Goal: Task Accomplishment & Management: Use online tool/utility

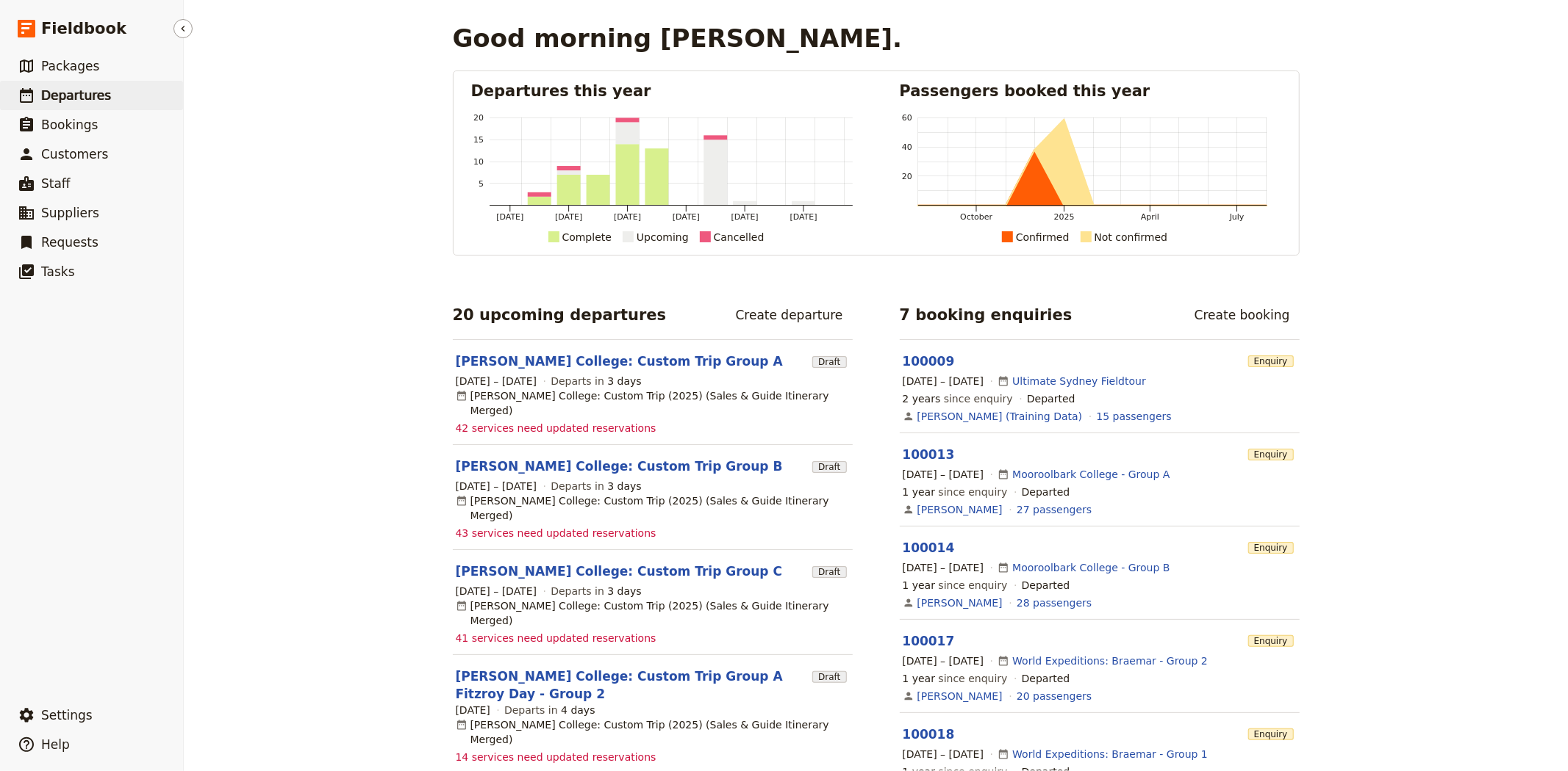
click at [82, 95] on span "Departures" at bounding box center [76, 96] width 70 height 15
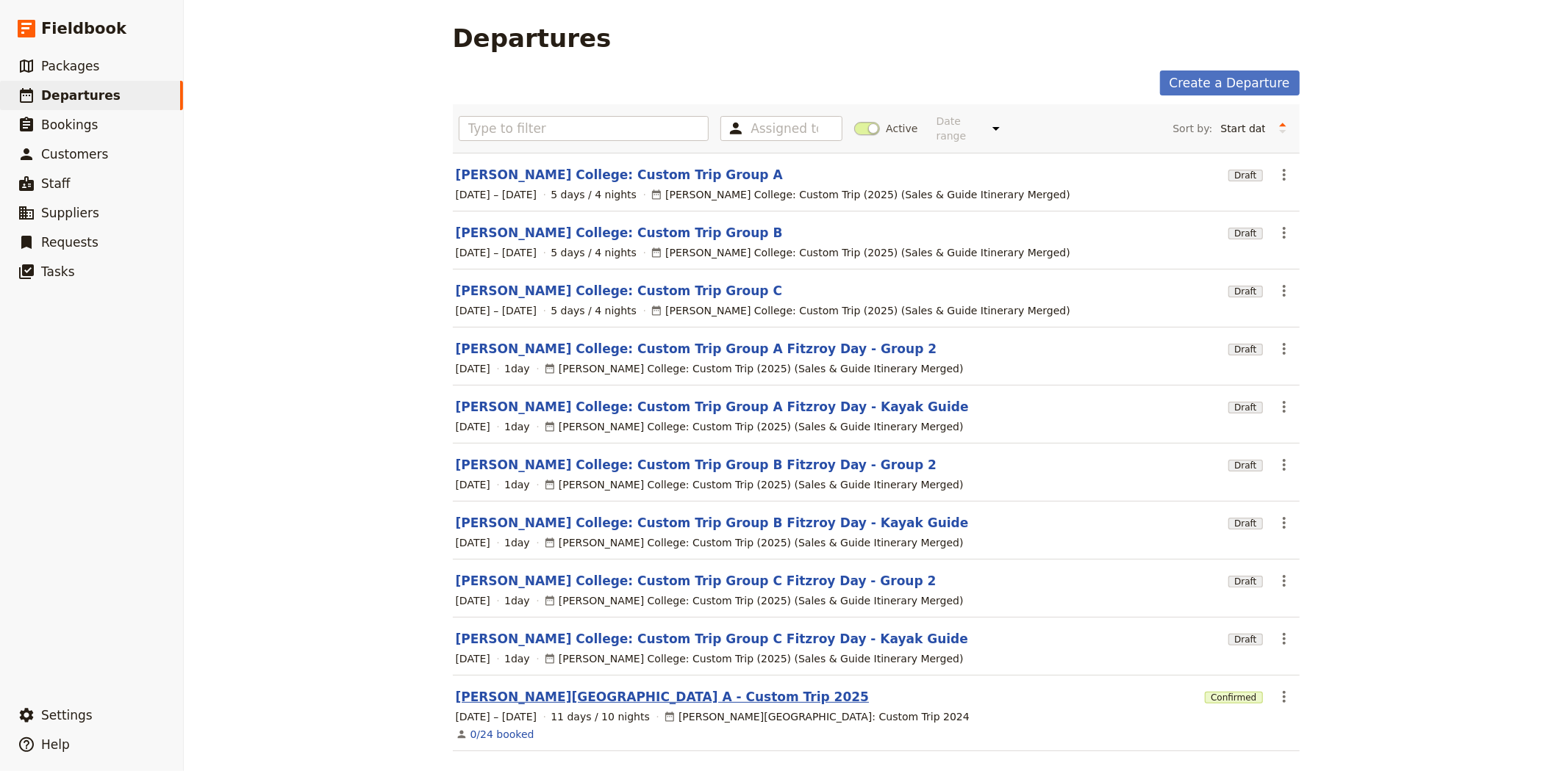
click at [645, 688] on link "[PERSON_NAME][GEOGRAPHIC_DATA] A - Custom Trip 2025" at bounding box center [663, 696] width 414 height 18
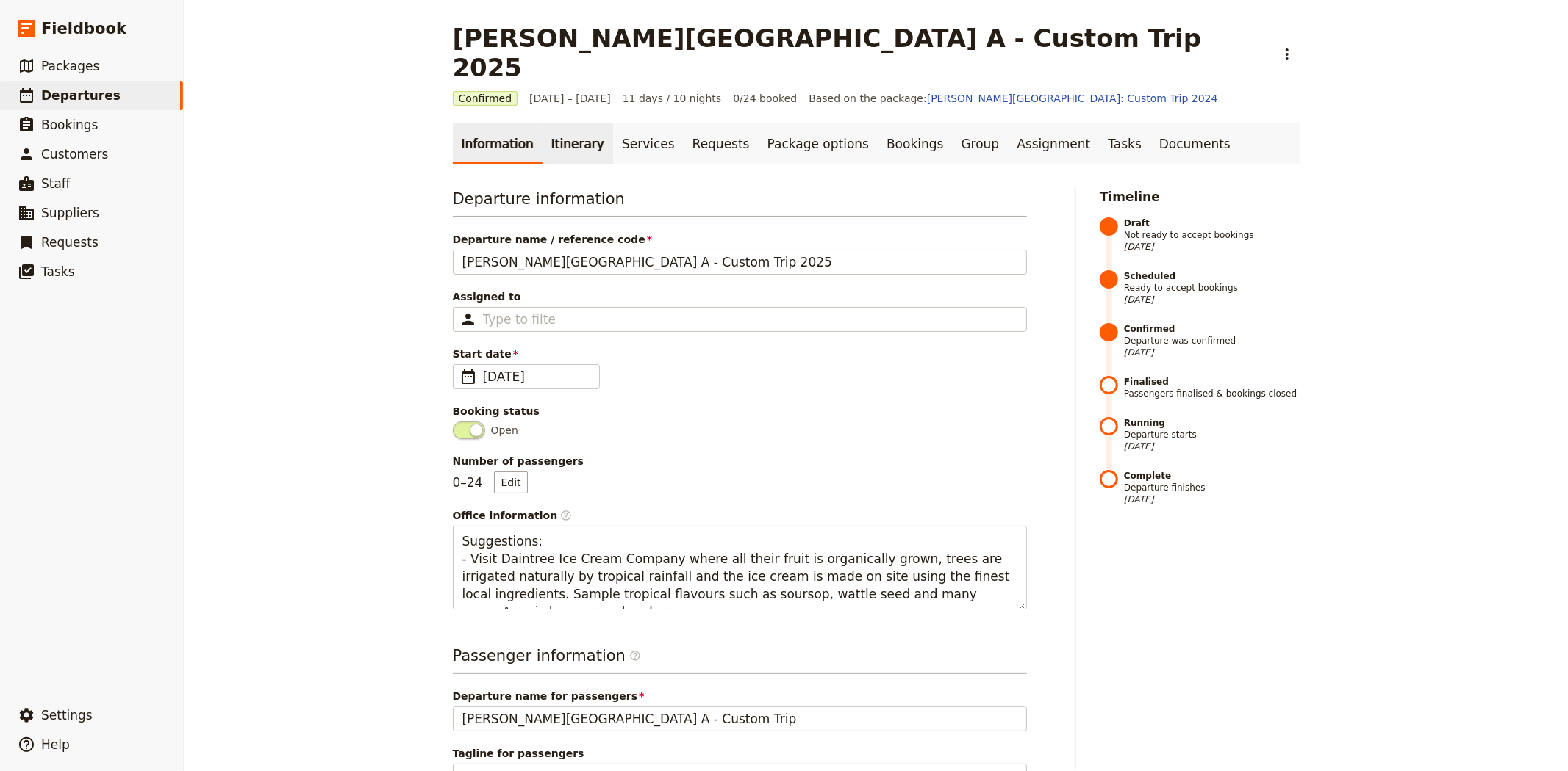
click at [543, 127] on link "Itinerary" at bounding box center [578, 144] width 71 height 41
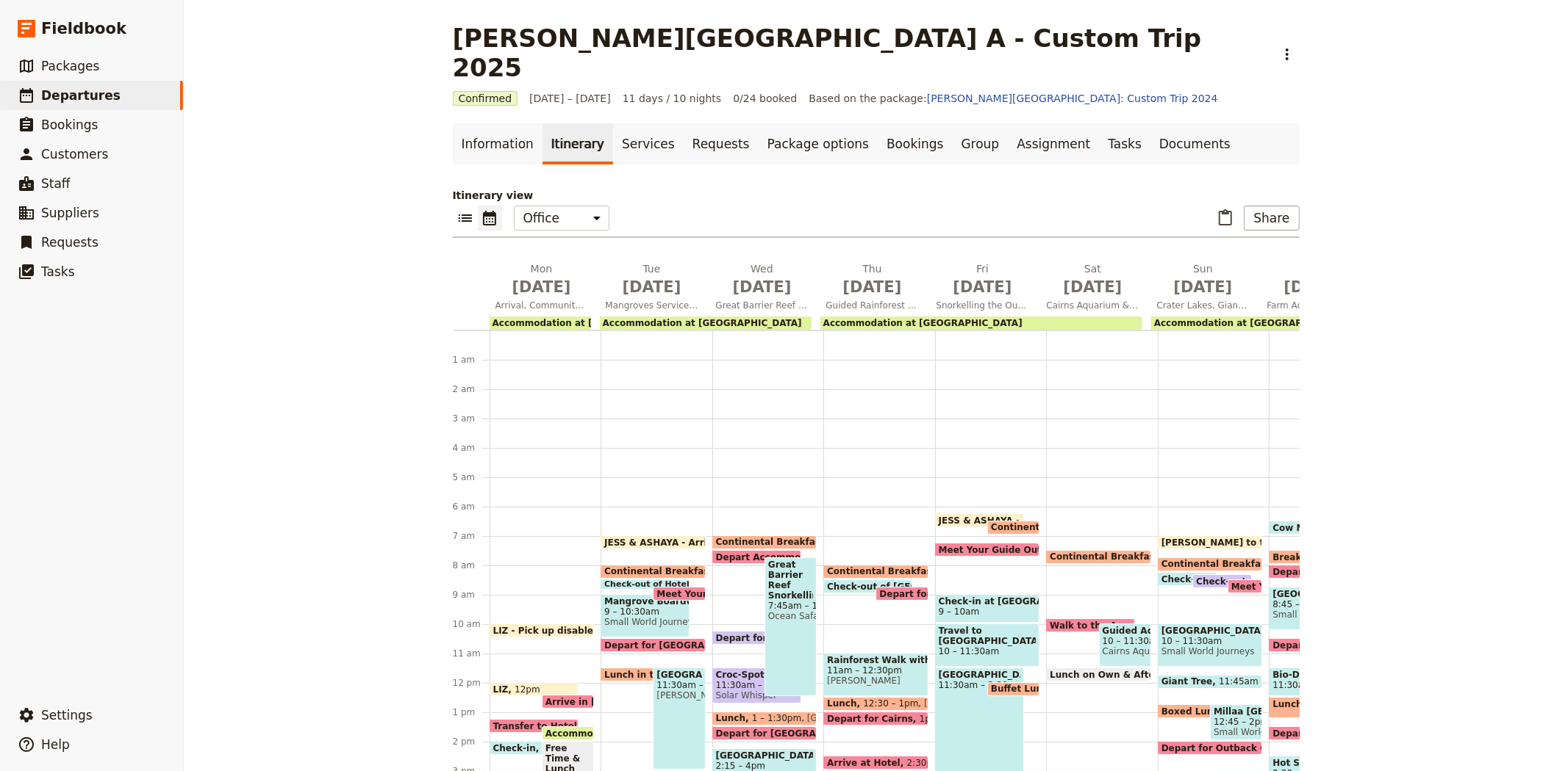
scroll to position [169, 0]
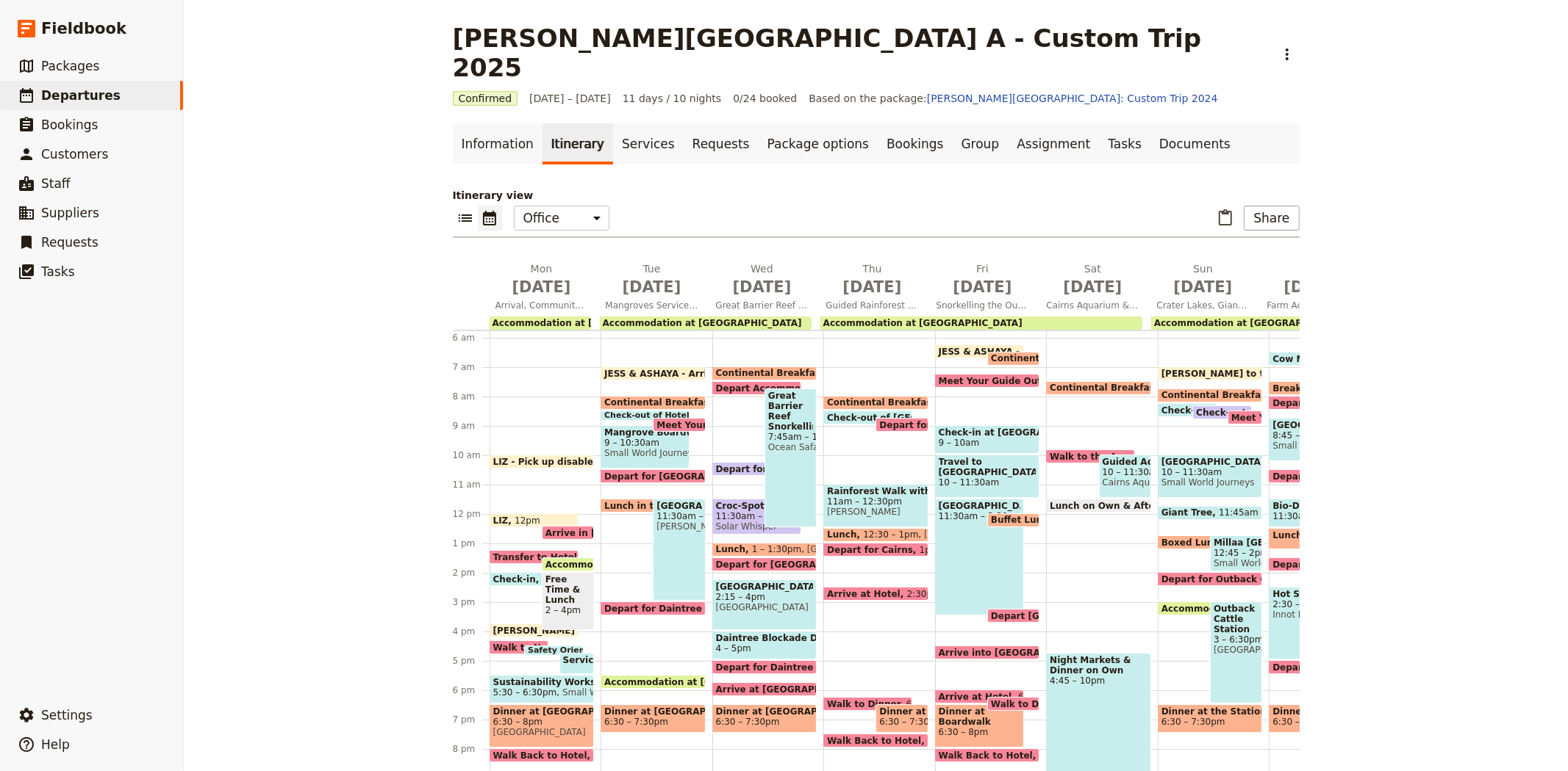
click at [1194, 369] on span "[PERSON_NAME] to the Office" at bounding box center [1238, 374] width 153 height 9
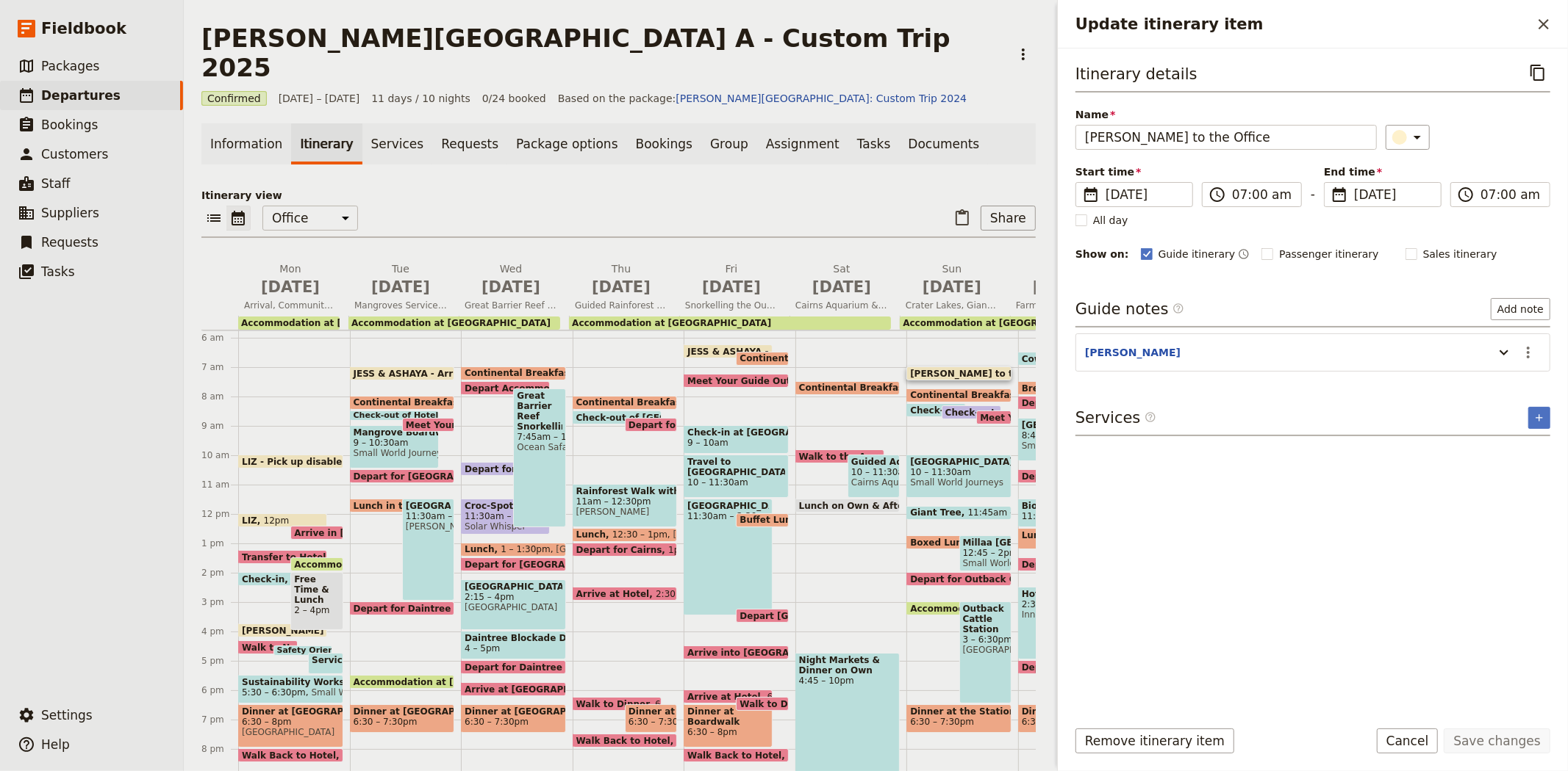
click at [1491, 353] on div "Update itinerary item" at bounding box center [1501, 352] width 30 height 25
click at [1501, 351] on icon "Update itinerary item" at bounding box center [1503, 353] width 8 height 6
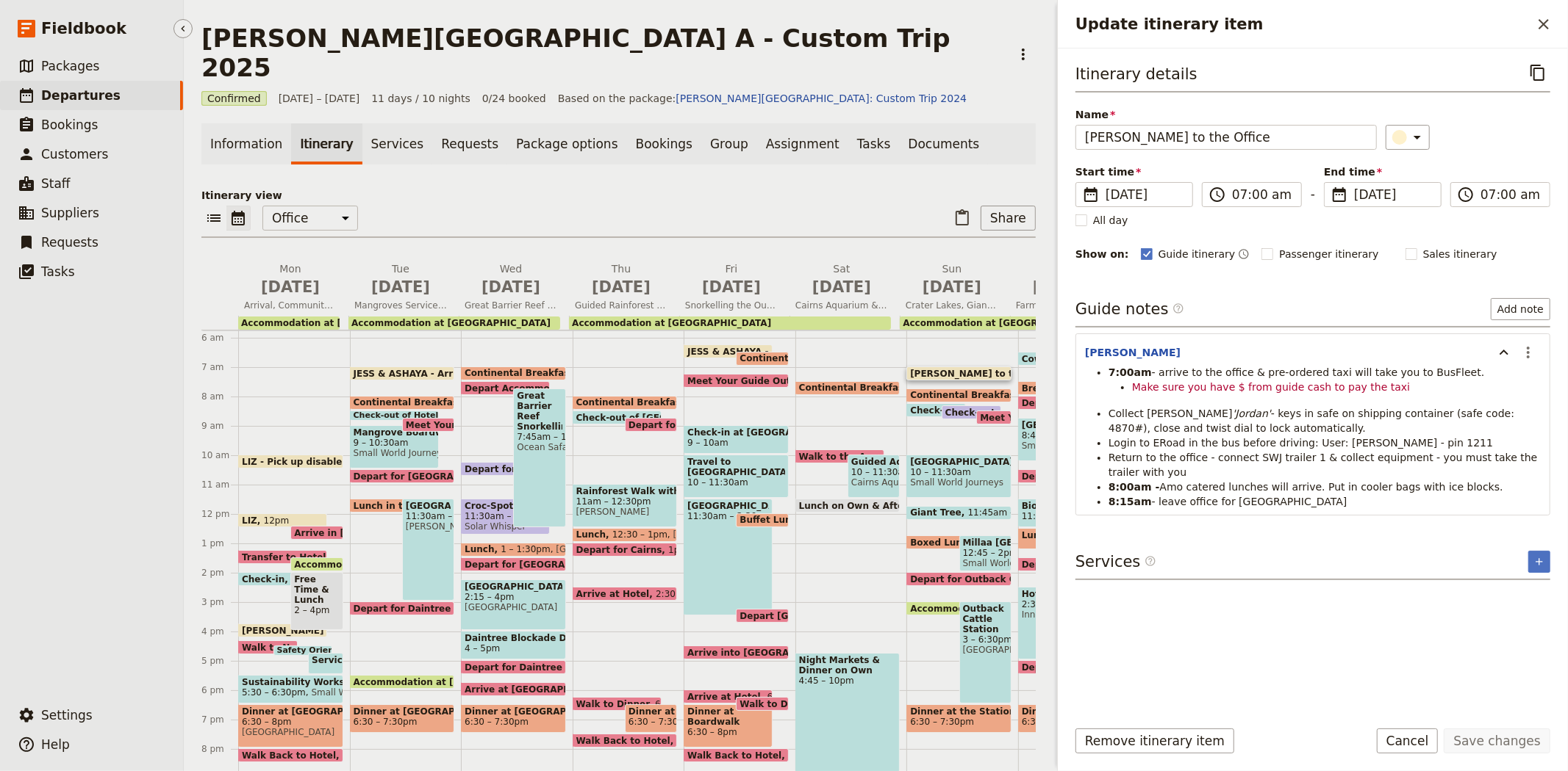
click at [105, 91] on link "​ Departures" at bounding box center [91, 96] width 183 height 30
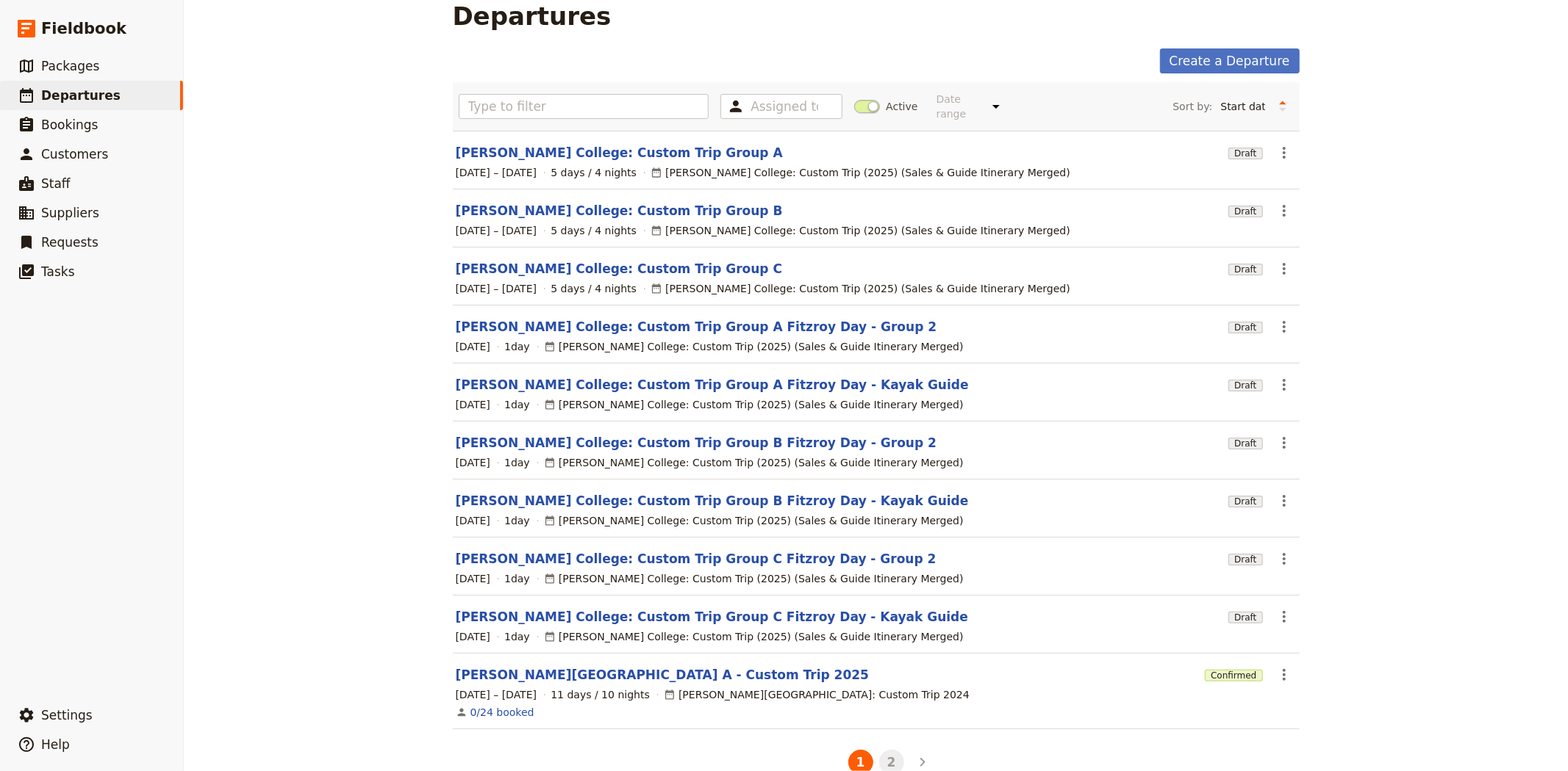
scroll to position [43, 0]
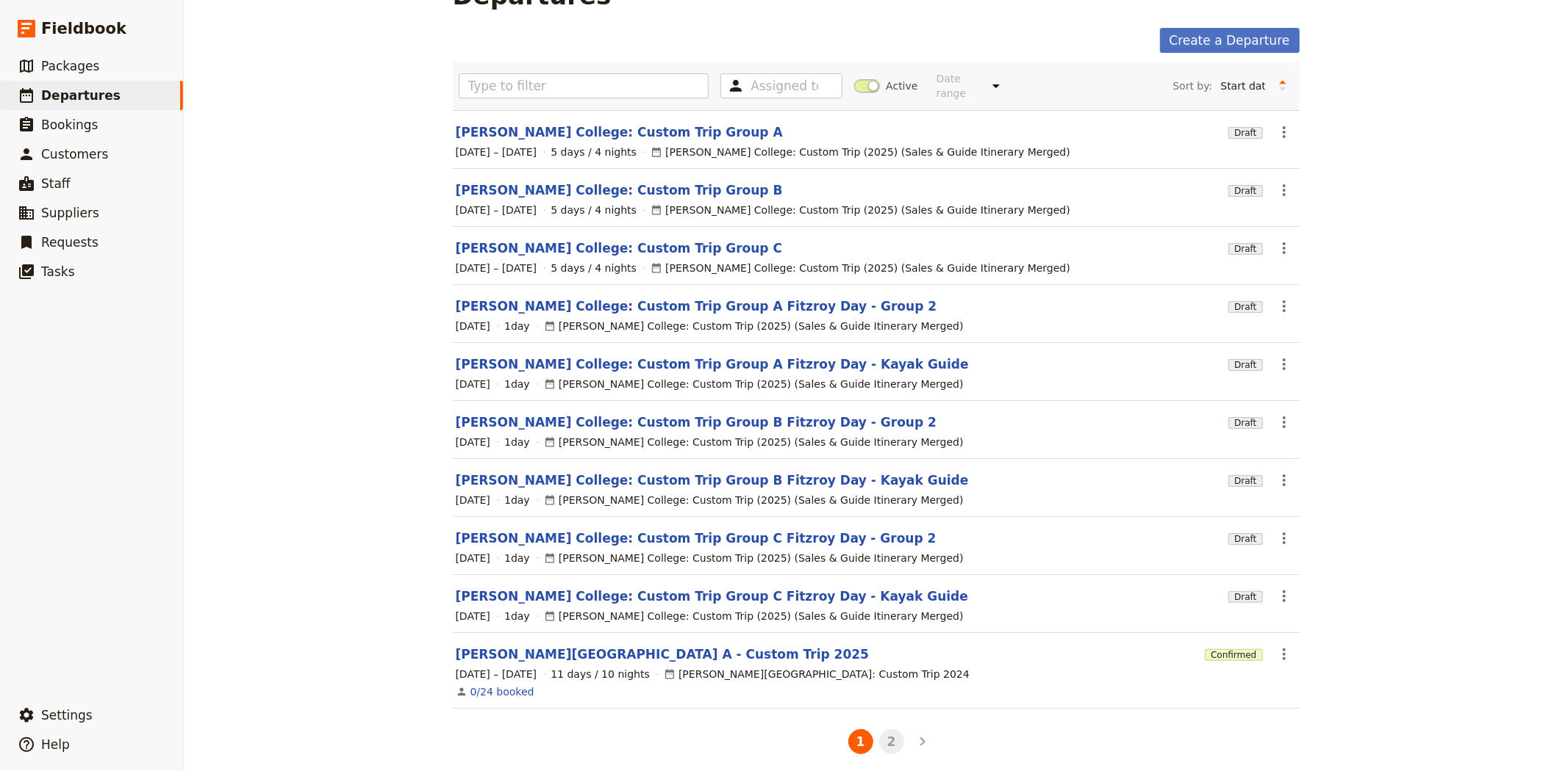
click at [893, 729] on button "2" at bounding box center [891, 741] width 25 height 25
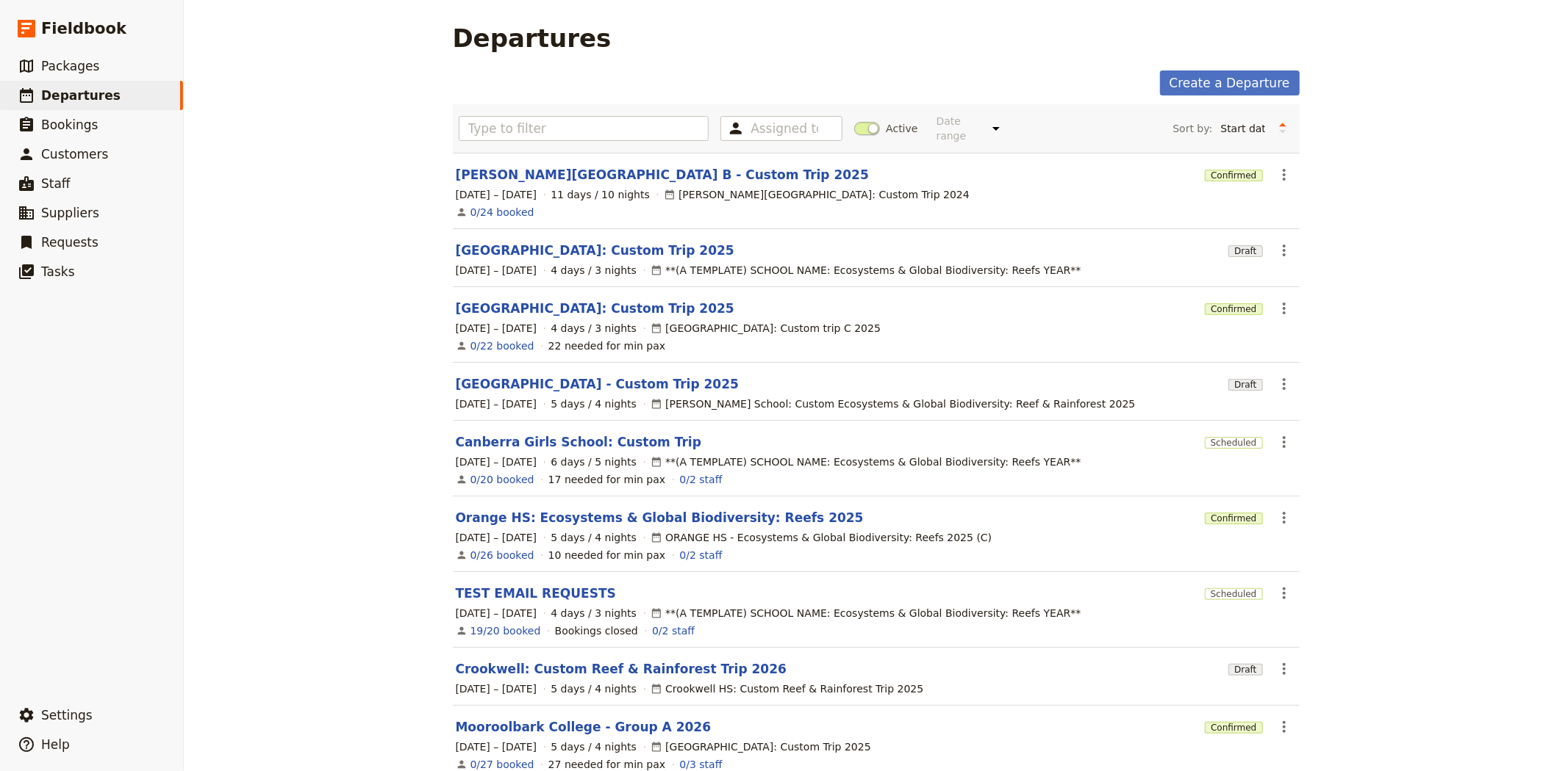
click at [524, 171] on link "[PERSON_NAME][GEOGRAPHIC_DATA] B - Custom Trip 2025" at bounding box center [662, 174] width 413 height 18
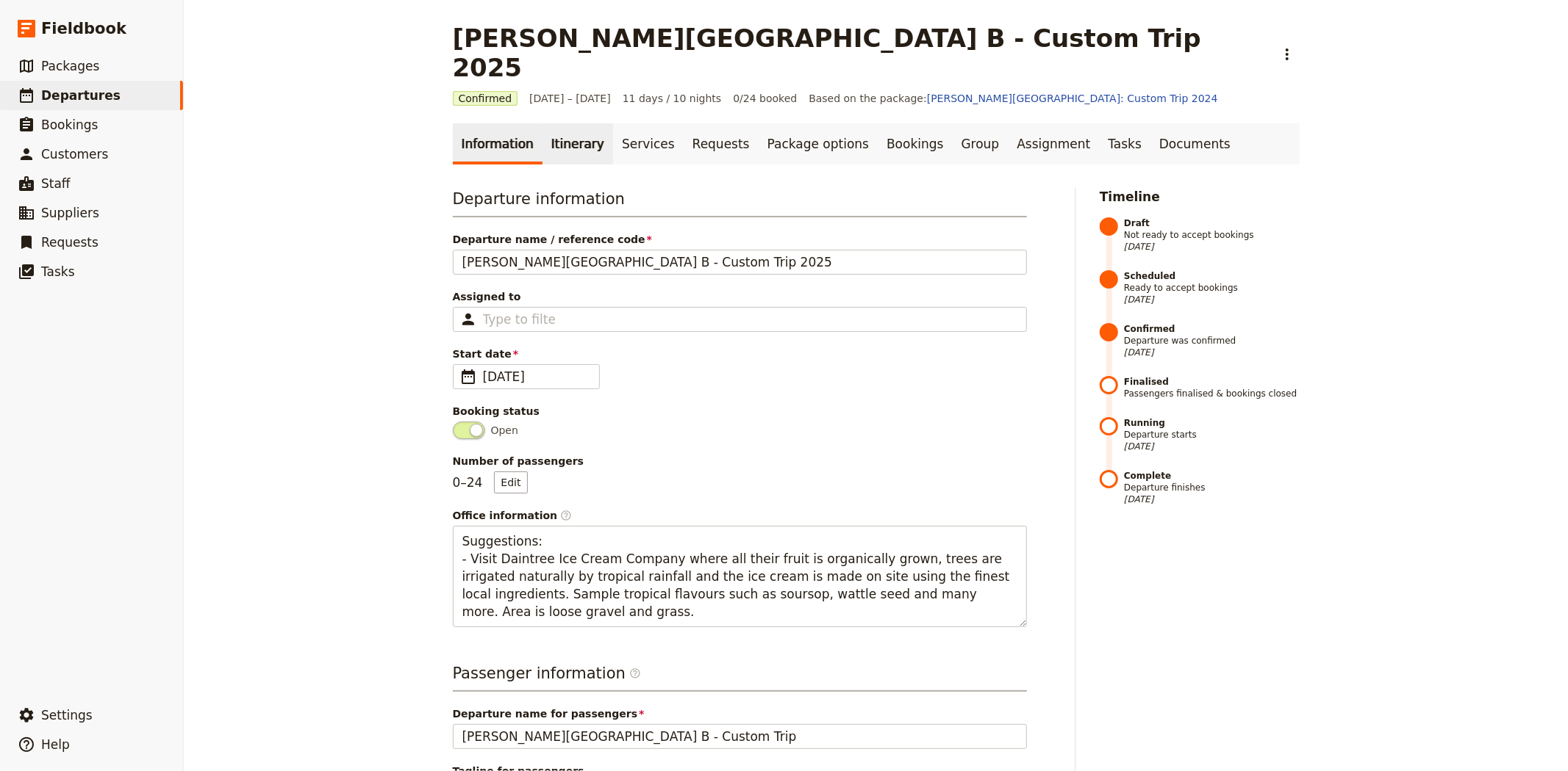
click at [564, 123] on link "Itinerary" at bounding box center [578, 144] width 71 height 41
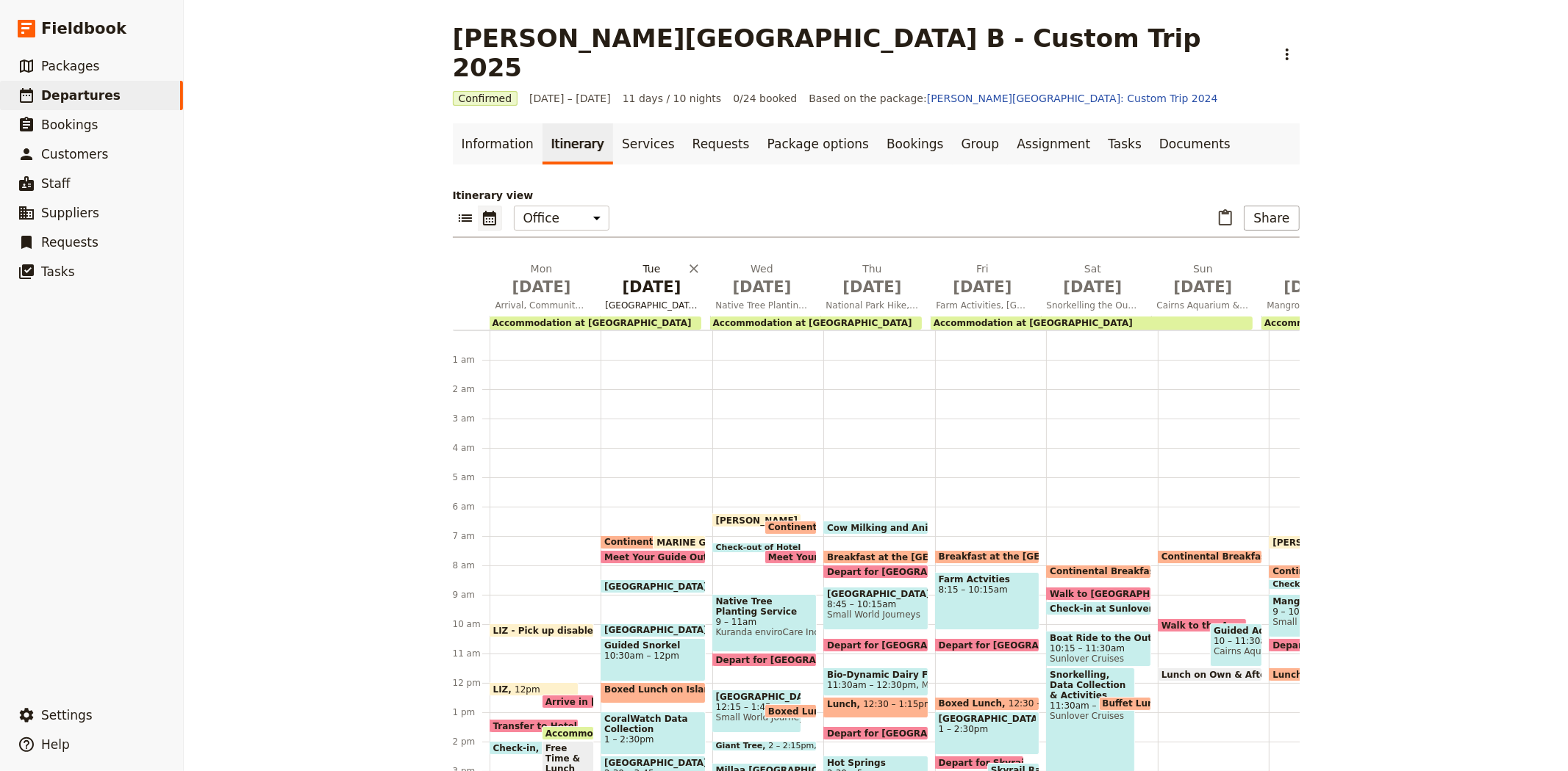
scroll to position [169, 0]
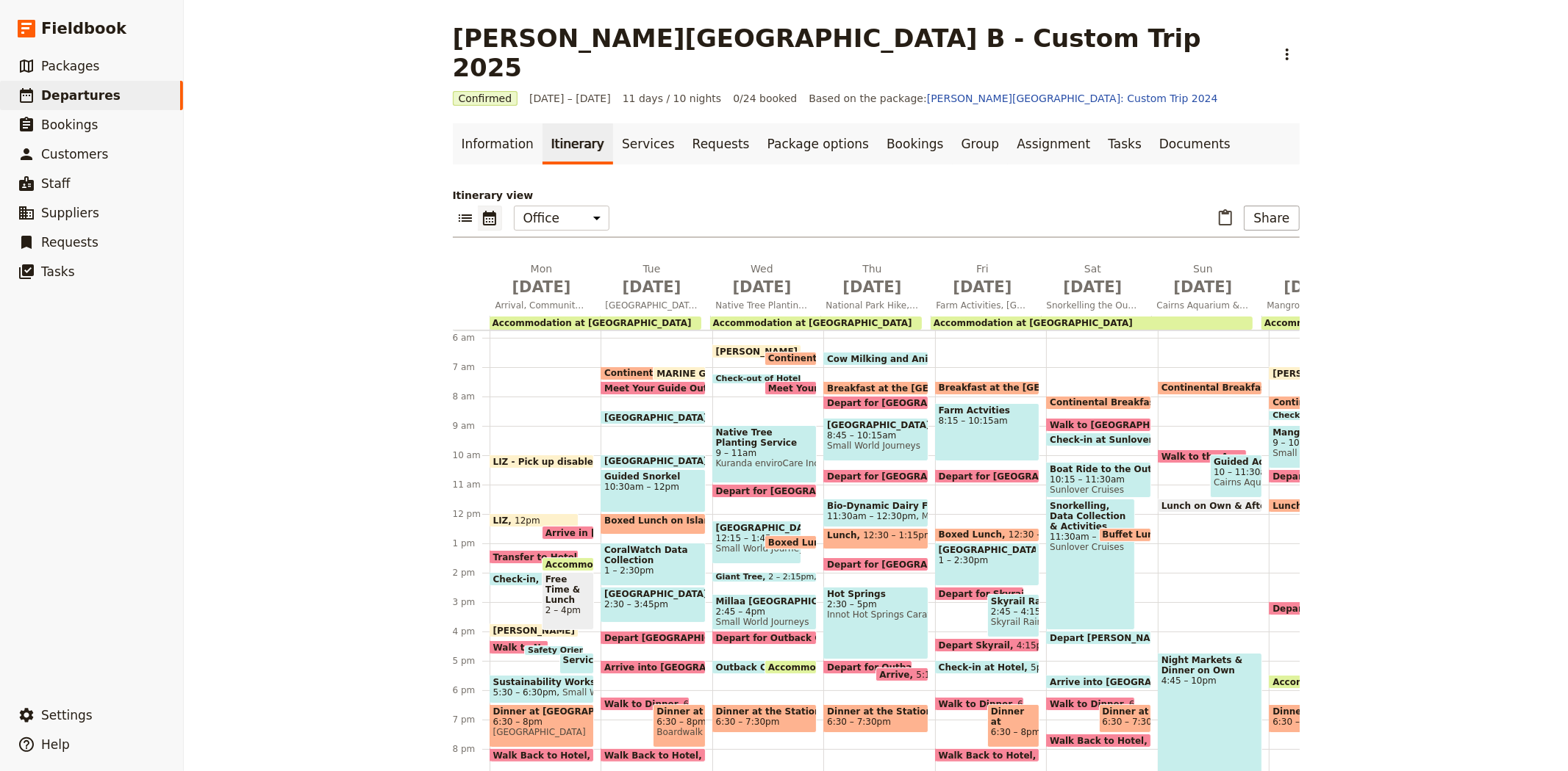
click at [737, 347] on span "[PERSON_NAME] to the Office" at bounding box center [792, 351] width 153 height 9
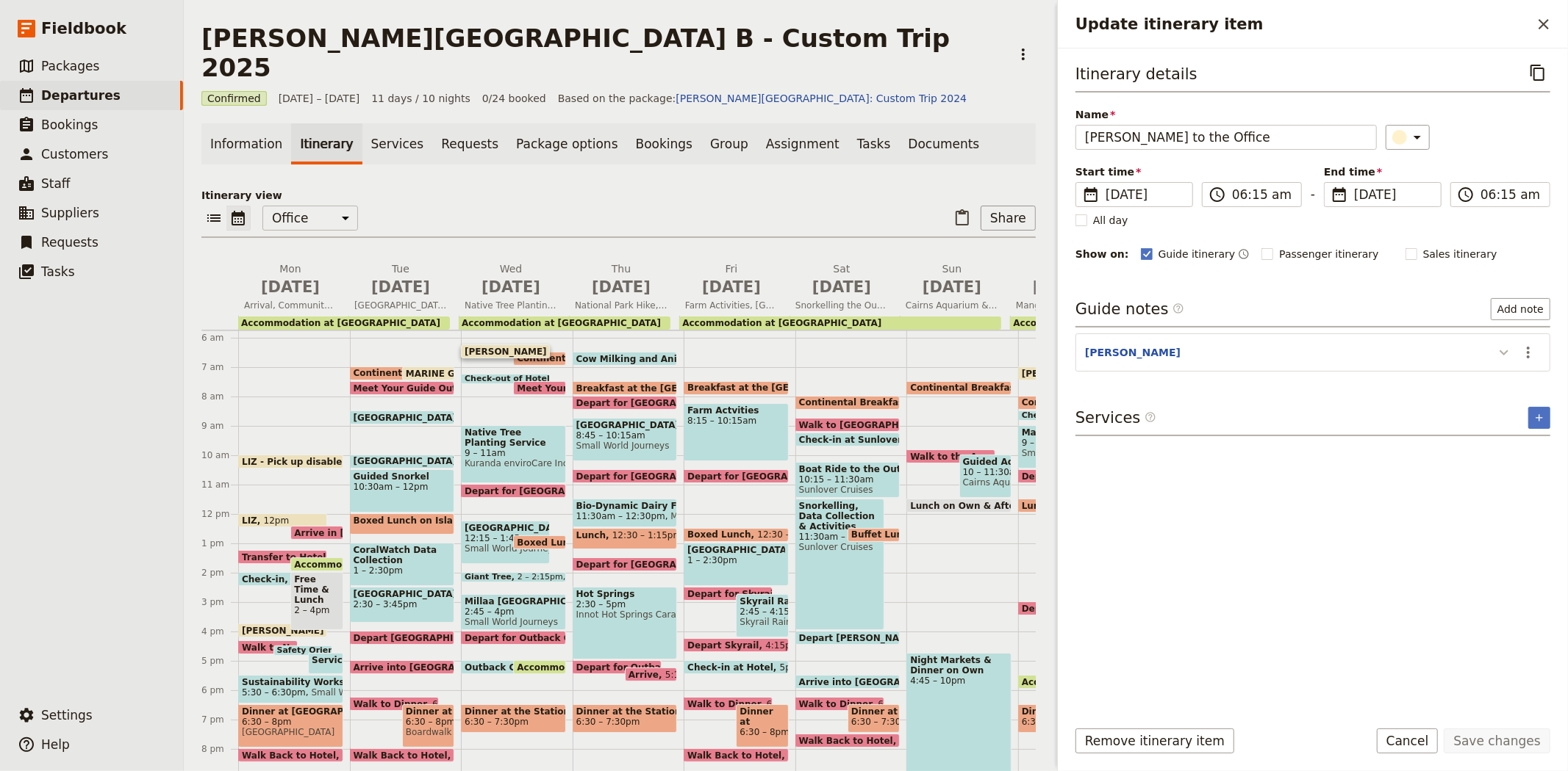
click at [1500, 346] on icon "Update itinerary item" at bounding box center [1504, 352] width 18 height 18
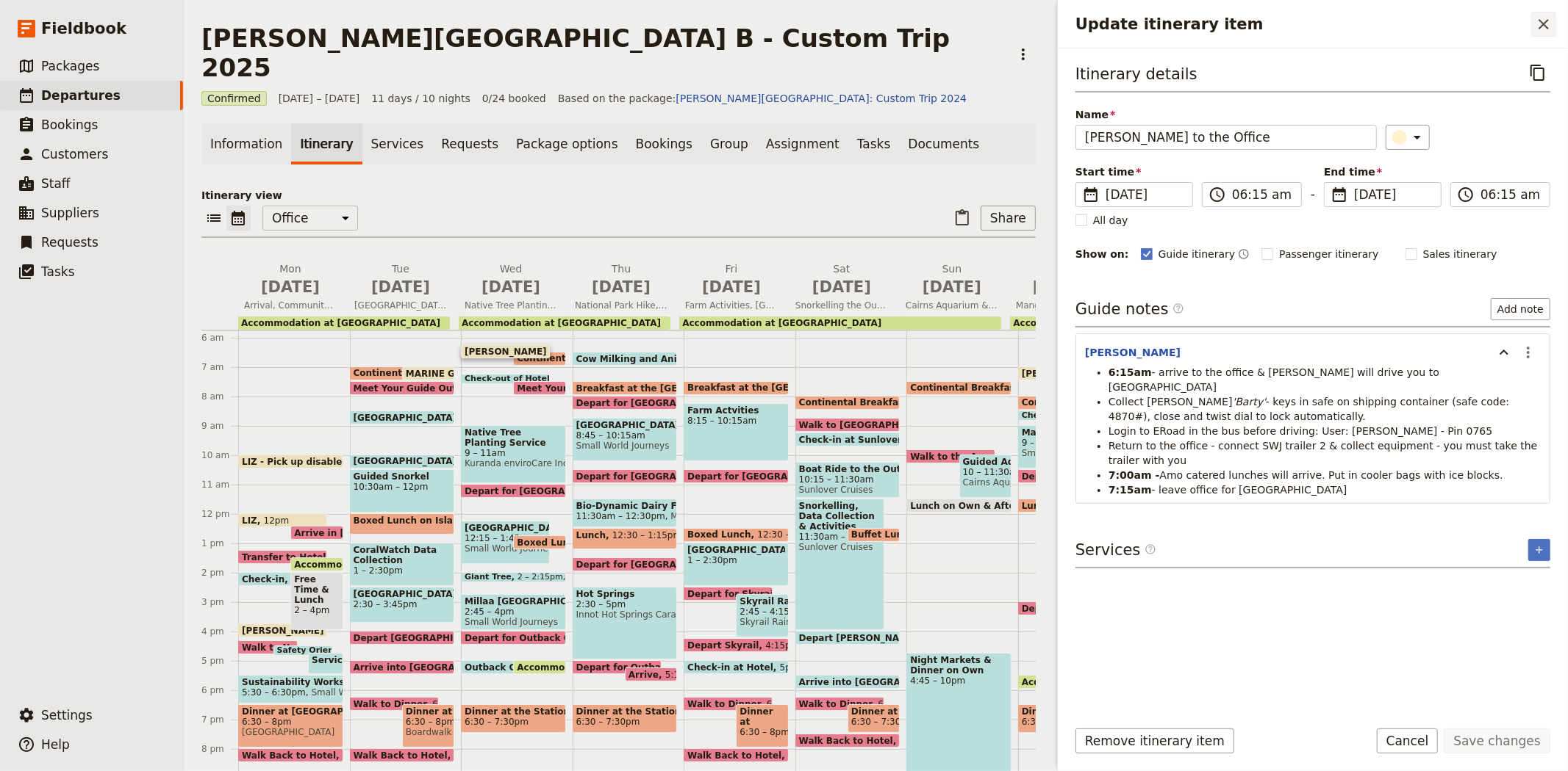
click at [1537, 24] on icon "Close drawer" at bounding box center [1543, 24] width 18 height 18
